Goal: Navigation & Orientation: Find specific page/section

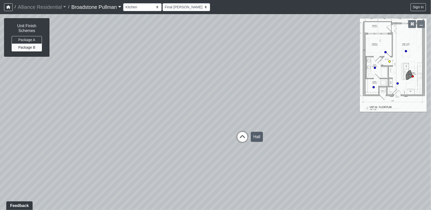
click at [245, 135] on icon at bounding box center [242, 139] width 15 height 15
drag, startPoint x: 240, startPoint y: 170, endPoint x: 298, endPoint y: 124, distance: 74.4
click at [298, 124] on div "Loading... Entry Loading... Hall Loading... Living Room Loading... Hall Loading…" at bounding box center [215, 112] width 431 height 196
click at [171, 187] on icon at bounding box center [173, 189] width 15 height 15
select select "unit-a4-bath"
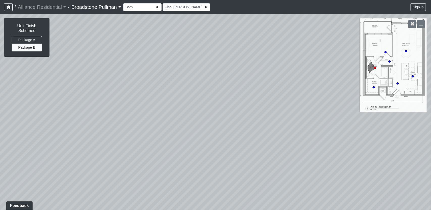
drag, startPoint x: 230, startPoint y: 164, endPoint x: 214, endPoint y: 147, distance: 23.2
click at [214, 147] on div "Loading... Entry Loading... Hall Loading... Living Room Loading... Hall Loading…" at bounding box center [215, 112] width 431 height 196
drag, startPoint x: 214, startPoint y: 147, endPoint x: 236, endPoint y: 147, distance: 21.5
click at [236, 147] on div "Loading... Entry Loading... Hall Loading... Living Room Loading... Hall Loading…" at bounding box center [215, 112] width 431 height 196
drag, startPoint x: 233, startPoint y: 143, endPoint x: 166, endPoint y: 141, distance: 67.6
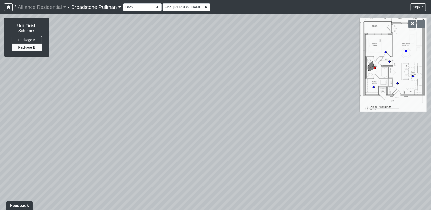
click at [166, 141] on div "Loading... Entry Loading... Hall Loading... Living Room Loading... Hall Loading…" at bounding box center [215, 112] width 431 height 196
drag, startPoint x: 286, startPoint y: 126, endPoint x: 146, endPoint y: 137, distance: 140.7
click at [141, 136] on div "Loading... Entry Loading... Hall Loading... Living Room Loading... Hall Loading…" at bounding box center [215, 112] width 431 height 196
drag, startPoint x: 195, startPoint y: 132, endPoint x: 313, endPoint y: 119, distance: 118.6
click at [313, 119] on div "Loading... Entry Loading... Hall Loading... Living Room Loading... Hall Loading…" at bounding box center [215, 112] width 431 height 196
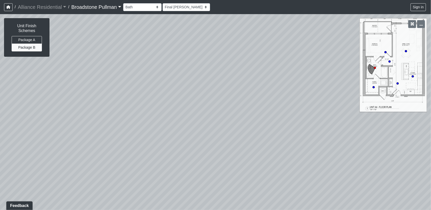
drag, startPoint x: 214, startPoint y: 121, endPoint x: 338, endPoint y: 113, distance: 124.4
click at [338, 113] on div "Loading... Entry Loading... Hall Loading... Living Room Loading... Hall Loading…" at bounding box center [215, 112] width 431 height 196
drag, startPoint x: 183, startPoint y: 158, endPoint x: 310, endPoint y: 123, distance: 131.7
click at [310, 122] on div "Loading... Entry Loading... Hall Loading... Living Room Loading... Hall Loading…" at bounding box center [215, 112] width 431 height 196
drag, startPoint x: 314, startPoint y: 124, endPoint x: 295, endPoint y: 131, distance: 20.4
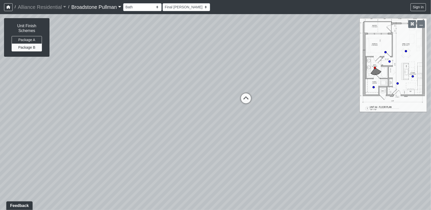
click at [323, 131] on div "Loading... Entry Loading... Hall Loading... Living Room Loading... Hall Loading…" at bounding box center [215, 112] width 431 height 196
drag, startPoint x: 183, startPoint y: 108, endPoint x: 254, endPoint y: 145, distance: 80.1
click at [254, 145] on div "Loading... Entry Loading... Hall Loading... Living Room Loading... Hall Loading…" at bounding box center [215, 112] width 431 height 196
drag, startPoint x: 172, startPoint y: 101, endPoint x: 230, endPoint y: 141, distance: 70.2
click at [230, 141] on div "Loading... Entry Loading... Hall Loading... Living Room Loading... Hall Loading…" at bounding box center [215, 112] width 431 height 196
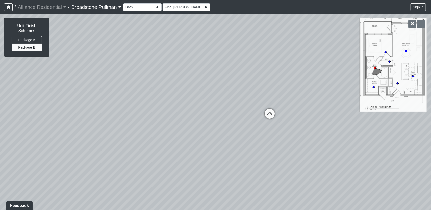
drag, startPoint x: 258, startPoint y: 157, endPoint x: 88, endPoint y: 72, distance: 189.8
click at [87, 73] on div "Loading... Entry Loading... Hall Loading... Living Room Loading... Hall Loading…" at bounding box center [215, 112] width 431 height 196
drag, startPoint x: 194, startPoint y: 106, endPoint x: 99, endPoint y: 102, distance: 94.2
click at [99, 101] on div "Loading... Entry Loading... Hall Loading... Living Room Loading... Hall Loading…" at bounding box center [215, 112] width 431 height 196
drag, startPoint x: 280, startPoint y: 118, endPoint x: 127, endPoint y: 127, distance: 153.2
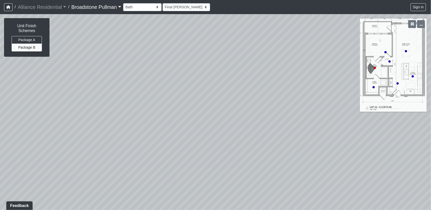
click at [128, 127] on div "Loading... Entry Loading... Hall Loading... Living Room Loading... Hall Loading…" at bounding box center [215, 112] width 431 height 196
drag, startPoint x: 260, startPoint y: 179, endPoint x: 271, endPoint y: 90, distance: 90.5
click at [271, 90] on div "Loading... Entry Loading... Hall Loading... Living Room Loading... Hall Loading…" at bounding box center [215, 112] width 431 height 196
drag, startPoint x: 276, startPoint y: 125, endPoint x: 193, endPoint y: 141, distance: 85.3
click at [193, 141] on div "Loading... Entry Loading... Hall Loading... Living Room Loading... Hall Loading…" at bounding box center [215, 112] width 431 height 196
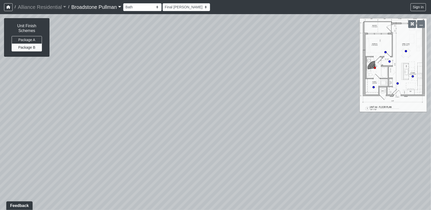
drag, startPoint x: 259, startPoint y: 106, endPoint x: 164, endPoint y: 162, distance: 110.3
click at [164, 162] on div "Loading... Entry Loading... Hall Loading... Living Room Loading... Hall Loading…" at bounding box center [215, 112] width 431 height 196
drag, startPoint x: 267, startPoint y: 97, endPoint x: 191, endPoint y: 146, distance: 90.7
click at [191, 146] on div "Loading... Entry Loading... Hall Loading... Living Room Loading... Hall Loading…" at bounding box center [215, 112] width 431 height 196
click at [120, 9] on link "Broadstone Pullman" at bounding box center [96, 7] width 50 height 10
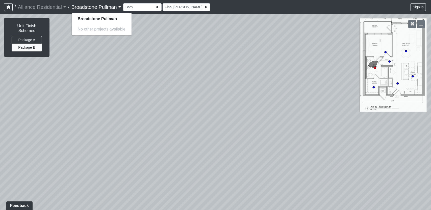
click at [115, 9] on link "Broadstone Pullman" at bounding box center [96, 7] width 50 height 10
